Goal: Task Accomplishment & Management: Manage account settings

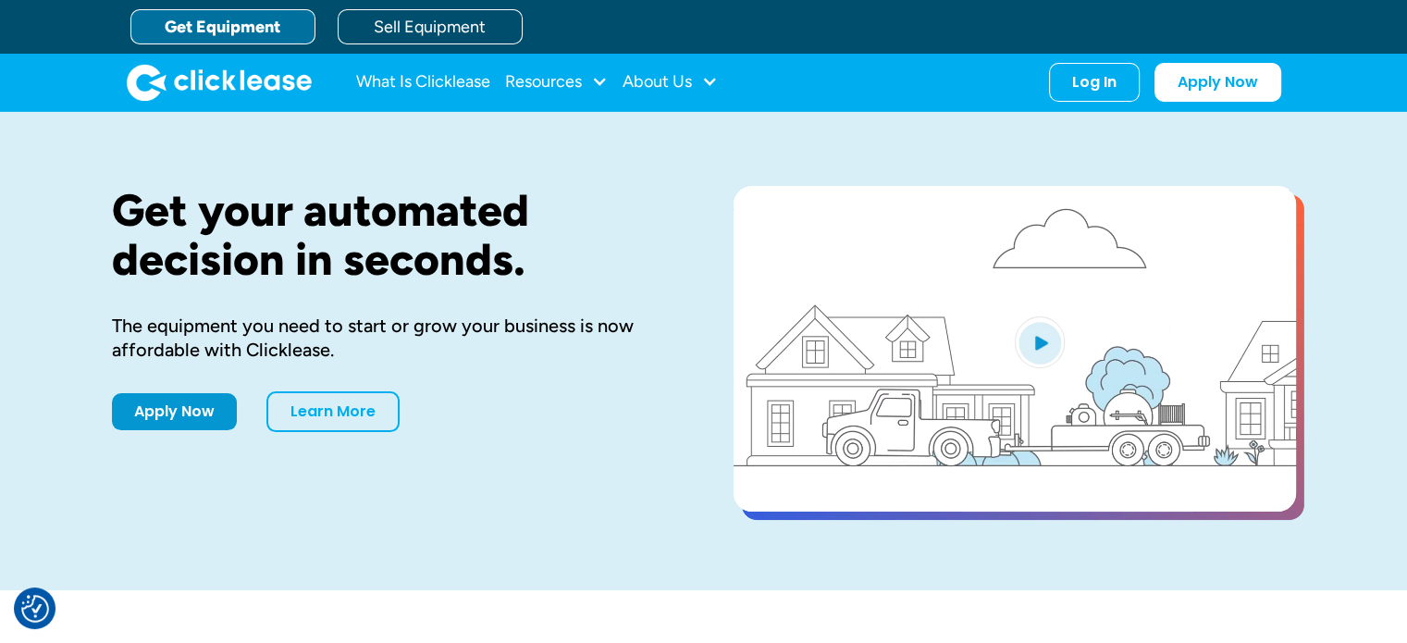
click at [270, 43] on link "Get Equipment" at bounding box center [222, 26] width 185 height 35
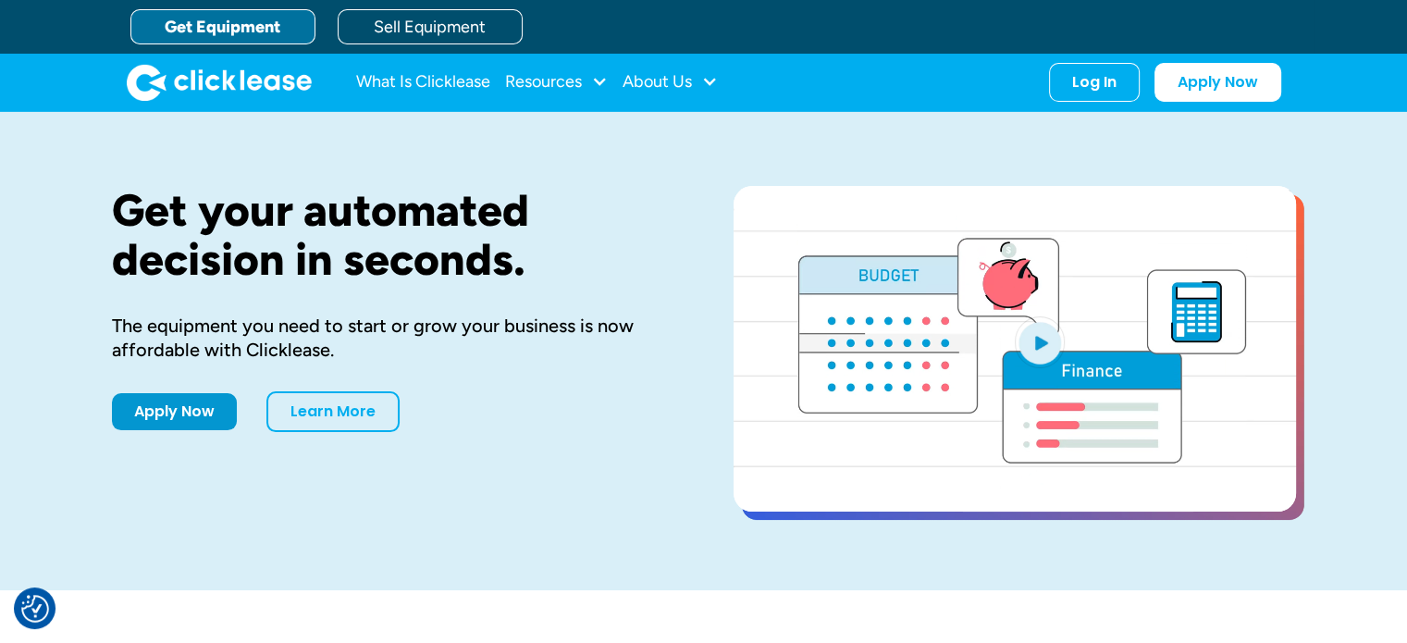
click at [298, 177] on div "Get your automated decision in seconds. The equipment you need to start or grow…" at bounding box center [704, 351] width 1184 height 478
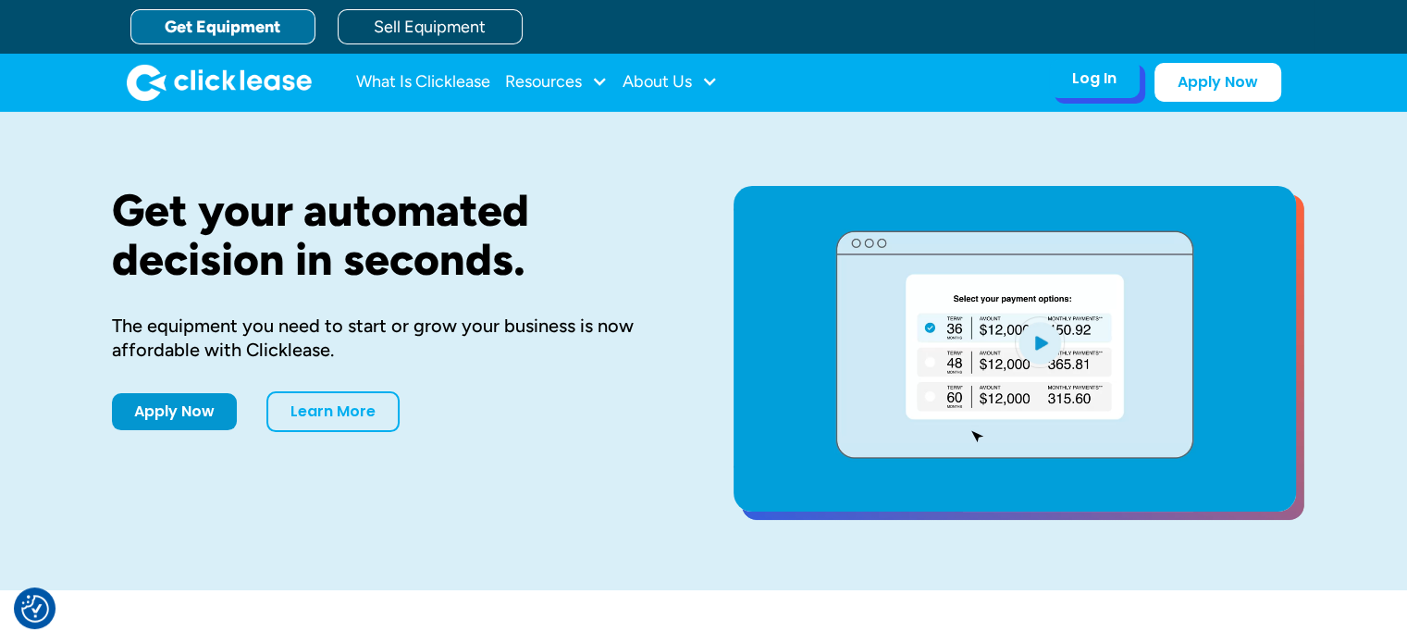
click at [1108, 91] on div "Log In Account login I use Clicklease to get my equipment Partner Portal I offe…" at bounding box center [1094, 78] width 91 height 39
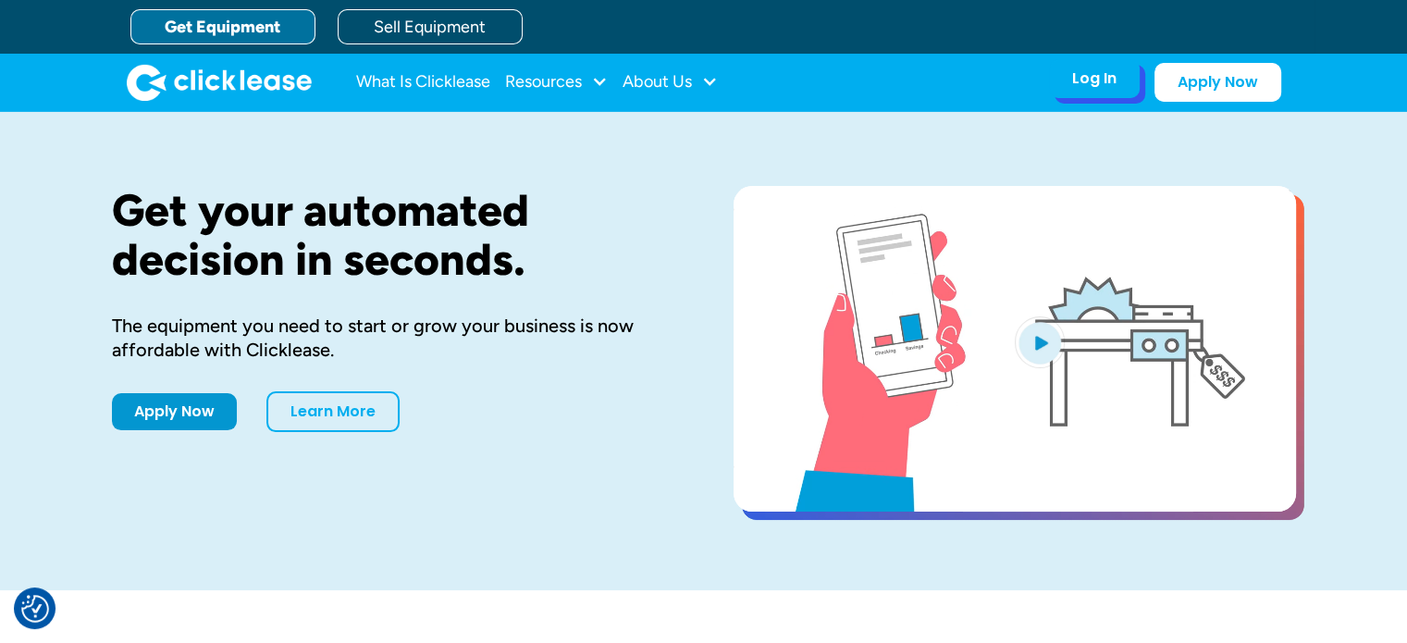
click at [1077, 80] on div "Log In" at bounding box center [1094, 78] width 44 height 18
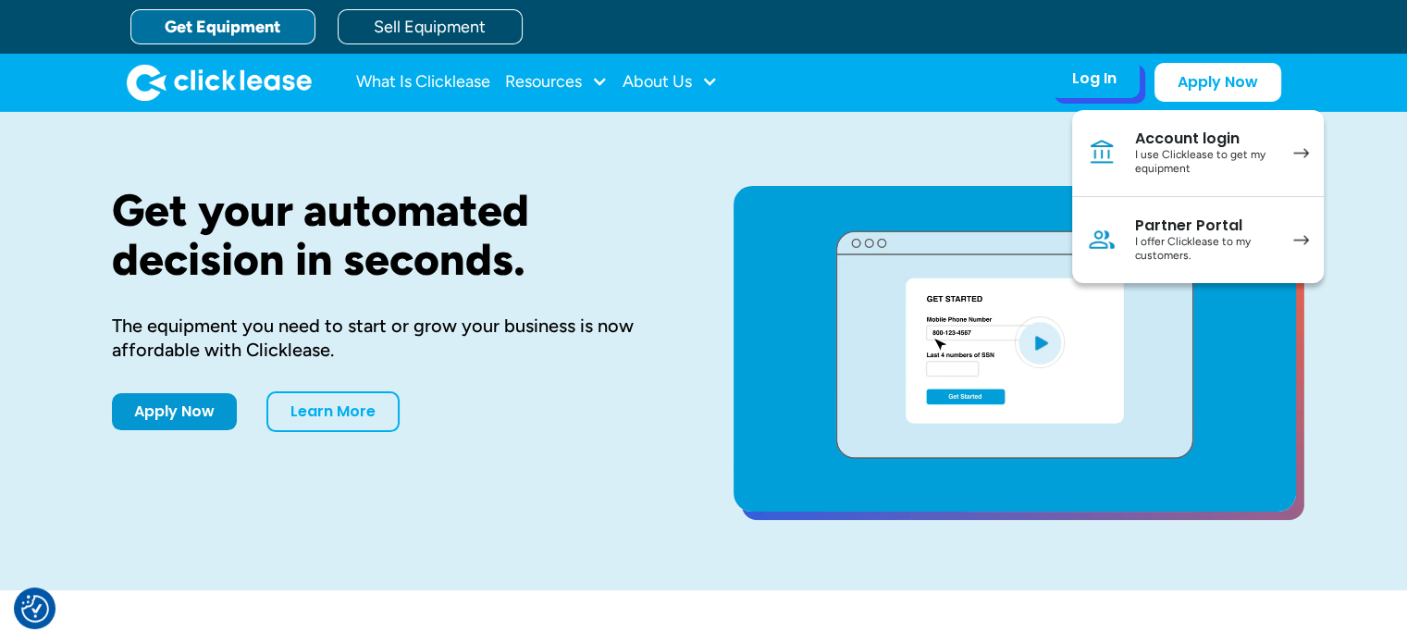
click at [1128, 151] on link "Account login I use Clicklease to get my equipment" at bounding box center [1198, 153] width 252 height 87
